Goal: Information Seeking & Learning: Find specific fact

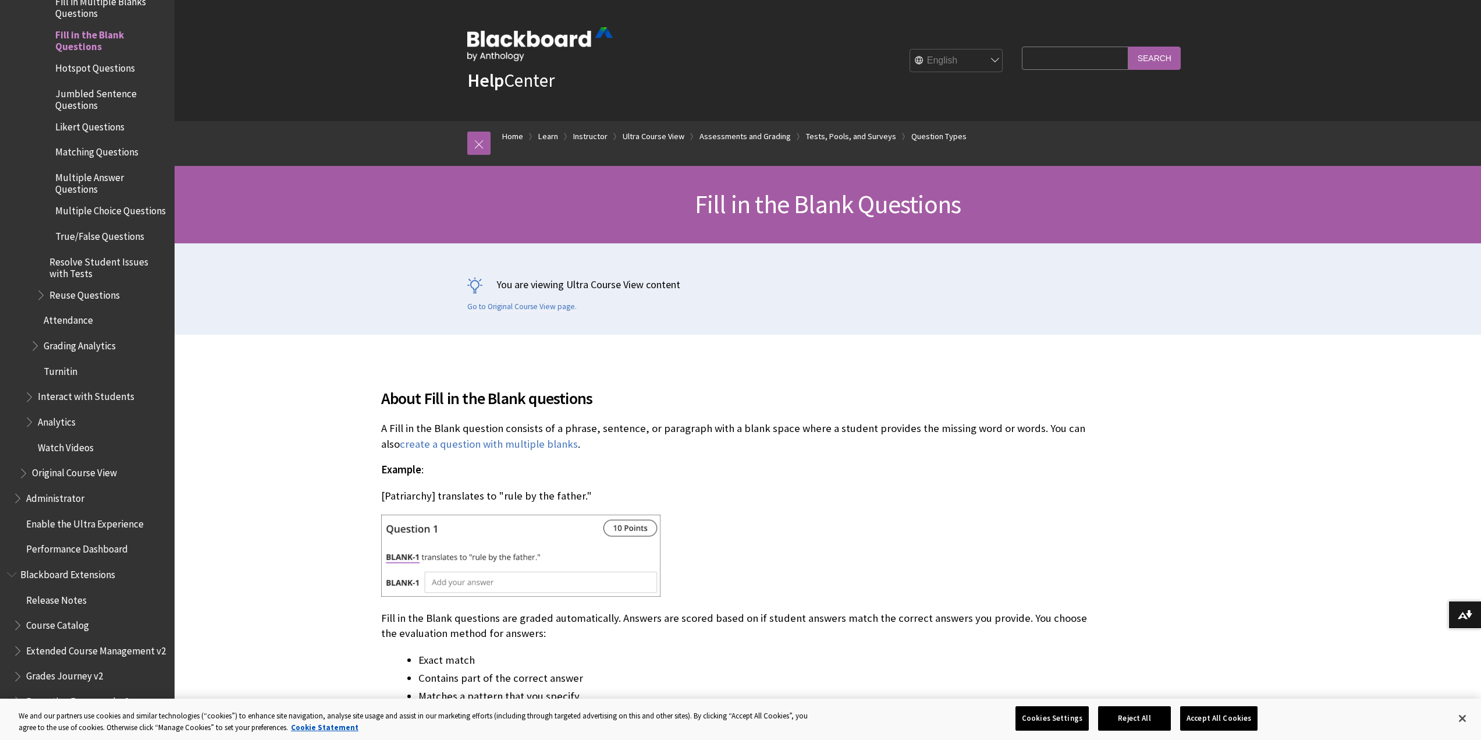
click at [971, 54] on select "English عربية Català Cymraeg Deutsch Español Suomi Français עברית Italiano 日本語 …" at bounding box center [956, 60] width 93 height 23
click at [1026, 59] on input "Search Query" at bounding box center [1075, 58] width 106 height 23
type input "[DEMOGRAPHIC_DATA]"
click at [1128, 47] on input "Search" at bounding box center [1154, 58] width 52 height 23
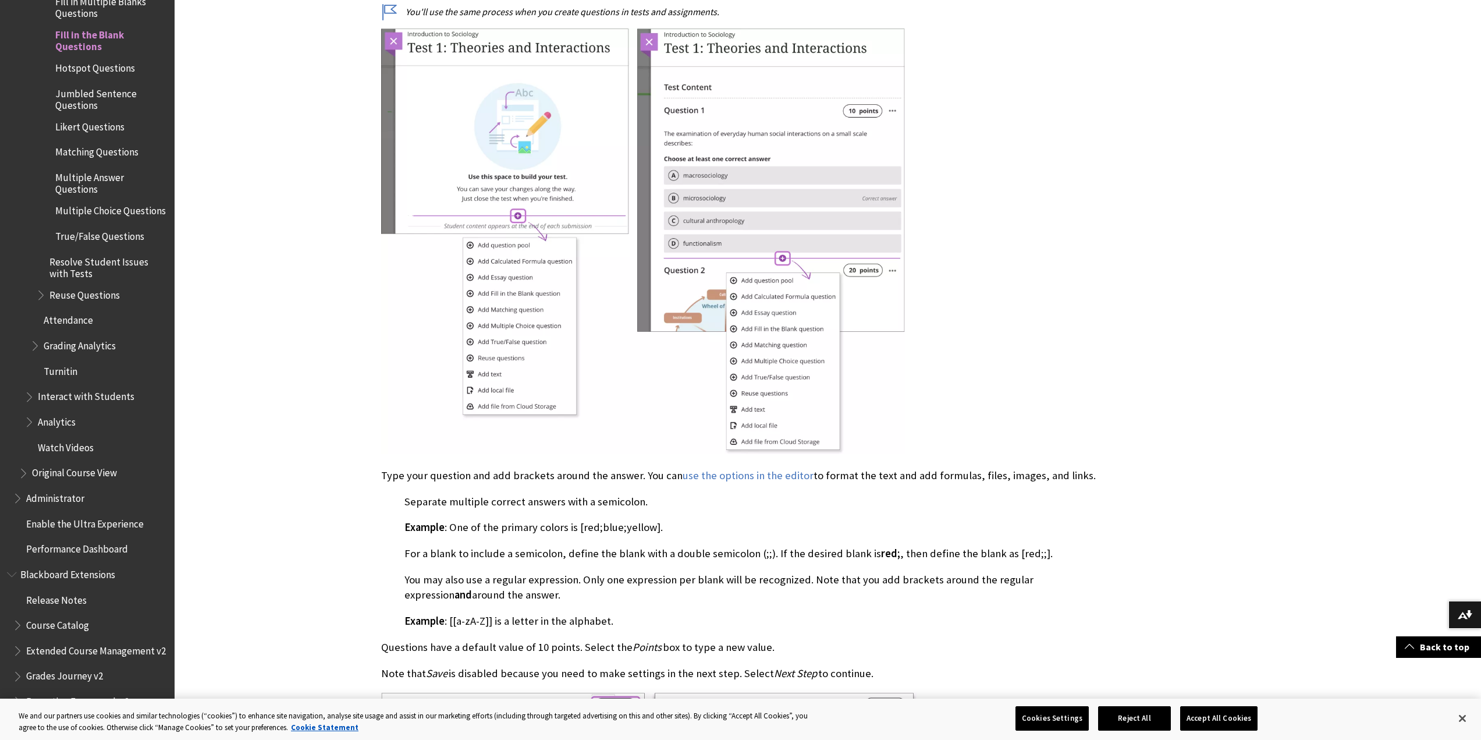
scroll to position [1280, 0]
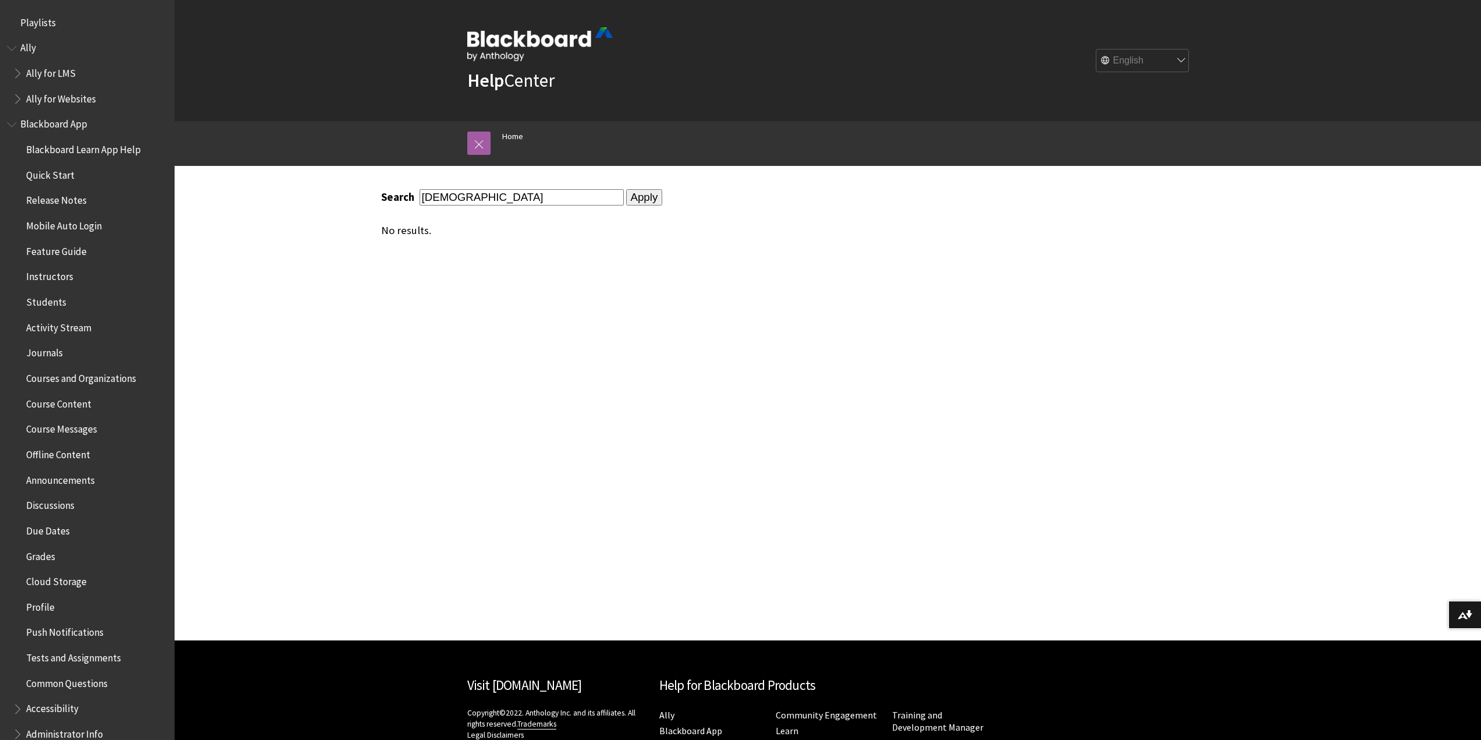
drag, startPoint x: 485, startPoint y: 198, endPoint x: 309, endPoint y: 202, distance: 176.4
click at [312, 202] on div "Search filipino Apply No results." at bounding box center [742, 403] width 1134 height 474
type input "Filipino"
click at [639, 199] on input "Apply" at bounding box center [644, 197] width 37 height 16
drag, startPoint x: 226, startPoint y: 196, endPoint x: 293, endPoint y: 182, distance: 68.4
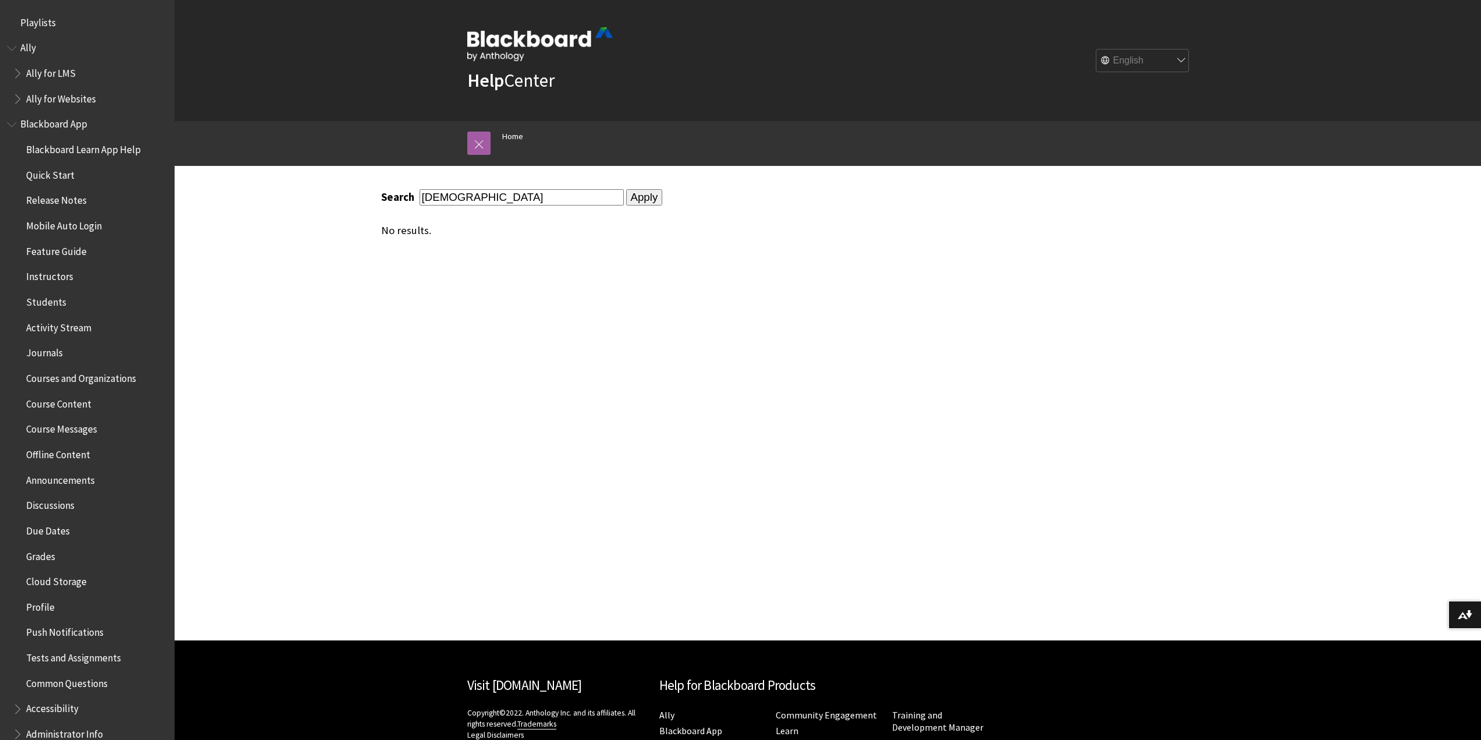
drag, startPoint x: 545, startPoint y: 202, endPoint x: 390, endPoint y: 192, distance: 155.1
click at [400, 202] on div "Search Filipino" at bounding box center [502, 197] width 243 height 16
drag, startPoint x: 127, startPoint y: 246, endPoint x: 138, endPoint y: 236, distance: 14.0
